Goal: Information Seeking & Learning: Learn about a topic

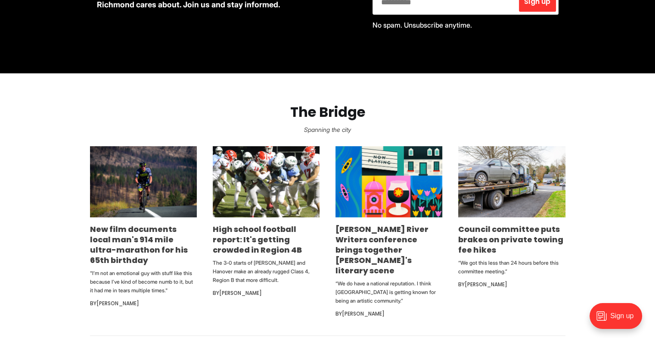
scroll to position [448, 0]
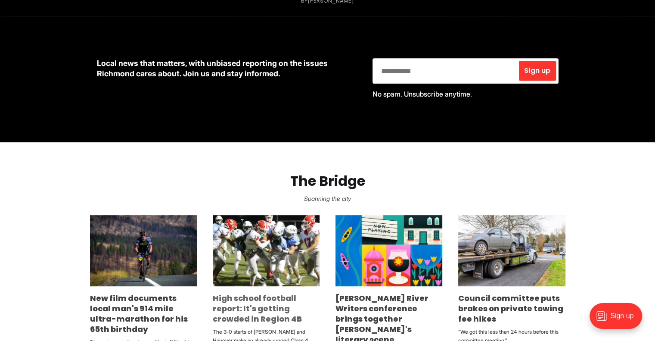
click at [240, 293] on div "High school football report: It's getting crowded in Region 4B The 3-0 starts o…" at bounding box center [266, 330] width 107 height 74
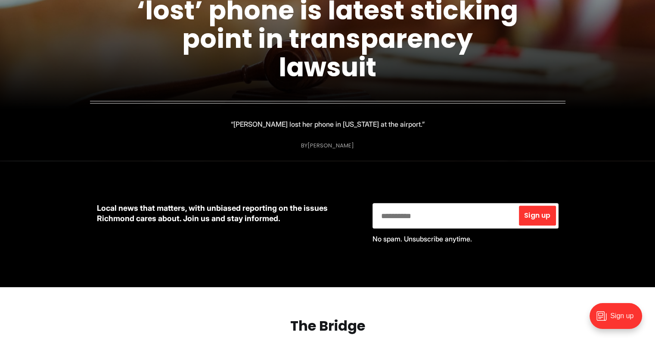
scroll to position [138, 0]
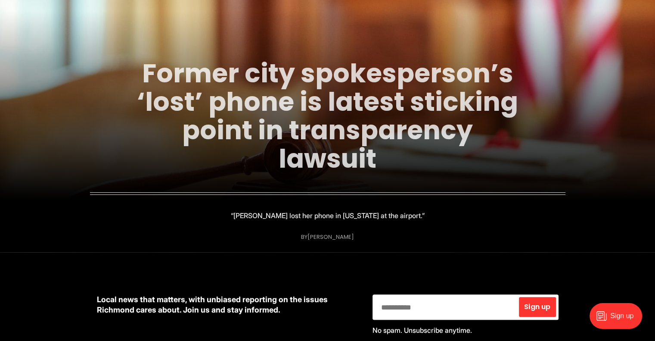
click at [336, 136] on link "Former city spokesperson’s ‘lost’ phone is latest sticking point in transparenc…" at bounding box center [327, 115] width 381 height 121
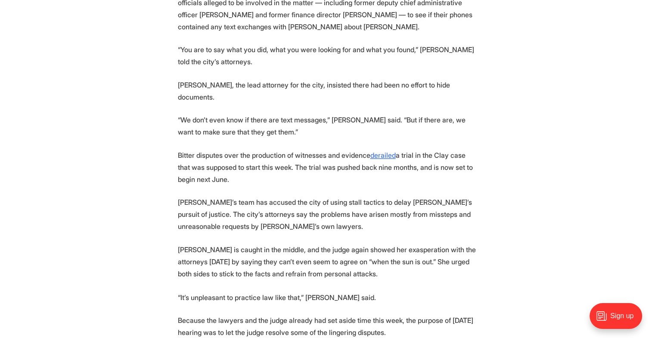
scroll to position [1343, 0]
